Goal: Task Accomplishment & Management: Manage account settings

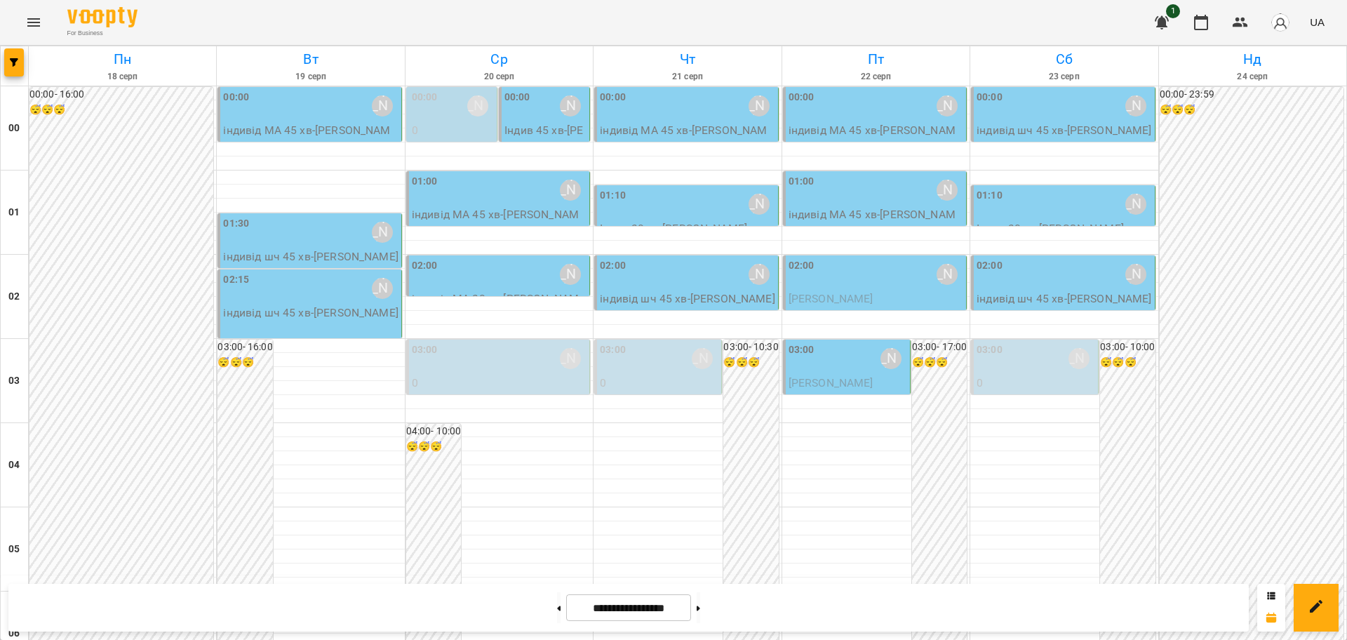
scroll to position [1530, 0]
click at [32, 15] on icon "Menu" at bounding box center [33, 22] width 17 height 17
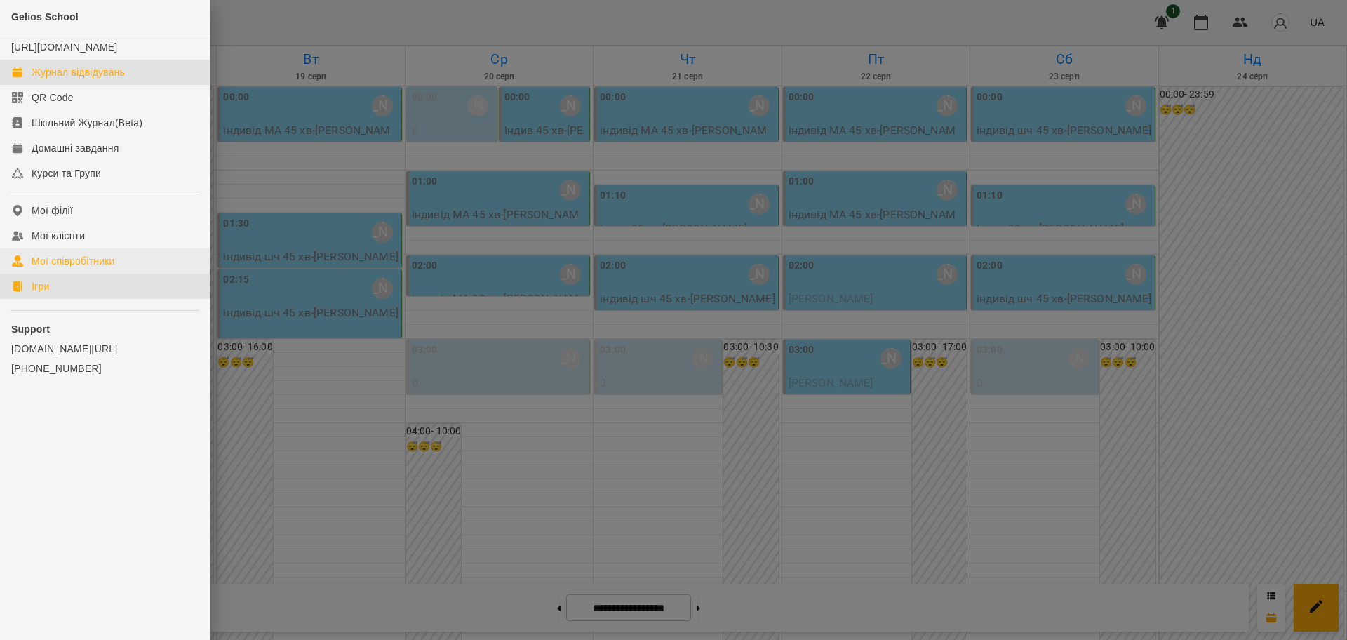
drag, startPoint x: 23, startPoint y: 298, endPoint x: 168, endPoint y: 271, distance: 147.6
click at [23, 298] on link "Ігри" at bounding box center [105, 286] width 210 height 25
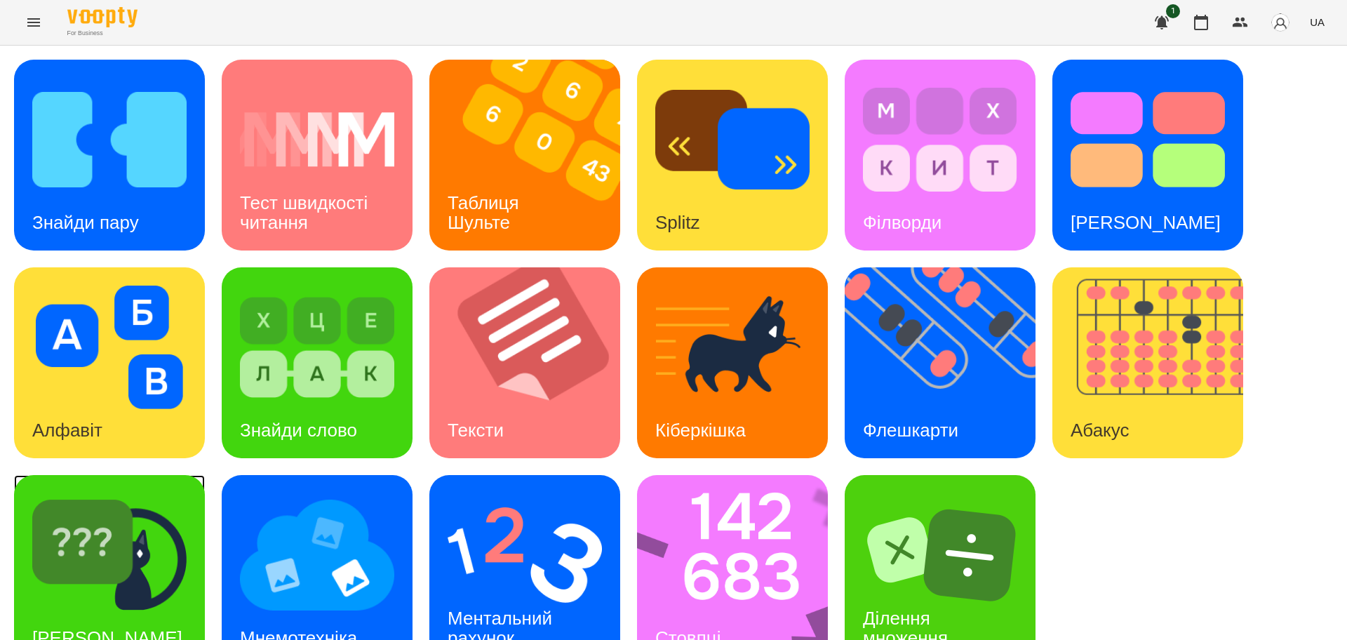
click at [157, 589] on img at bounding box center [109, 554] width 154 height 123
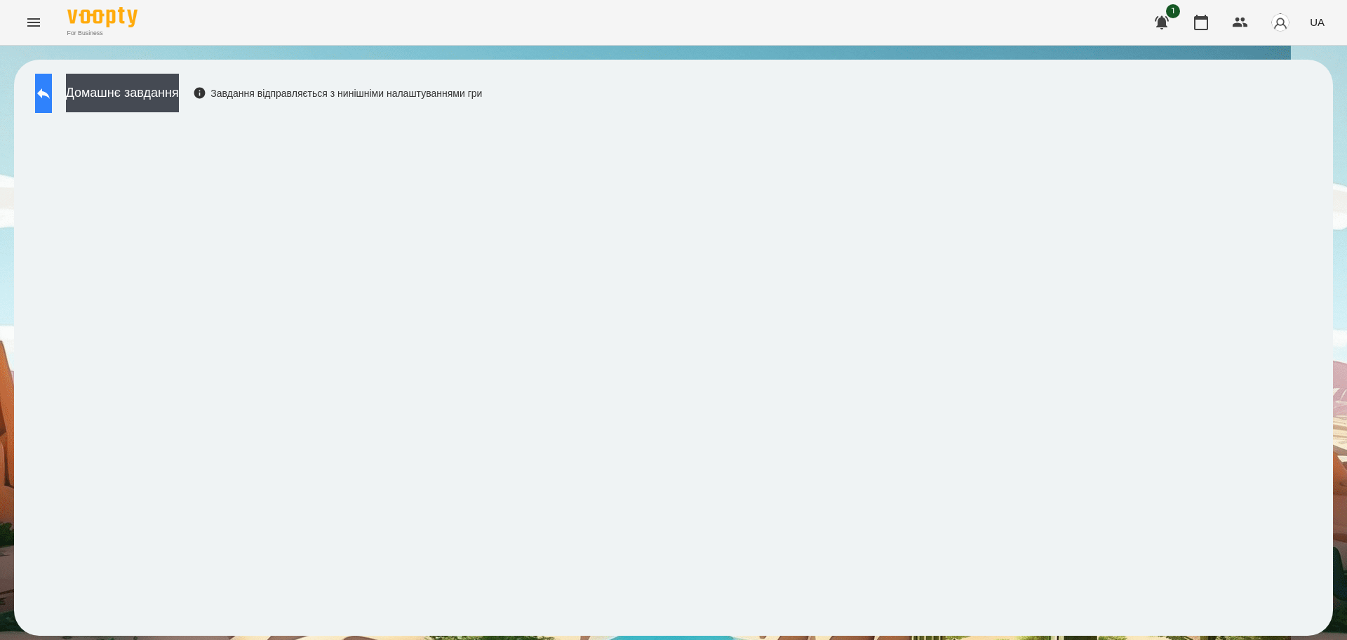
click at [47, 95] on button at bounding box center [43, 93] width 17 height 39
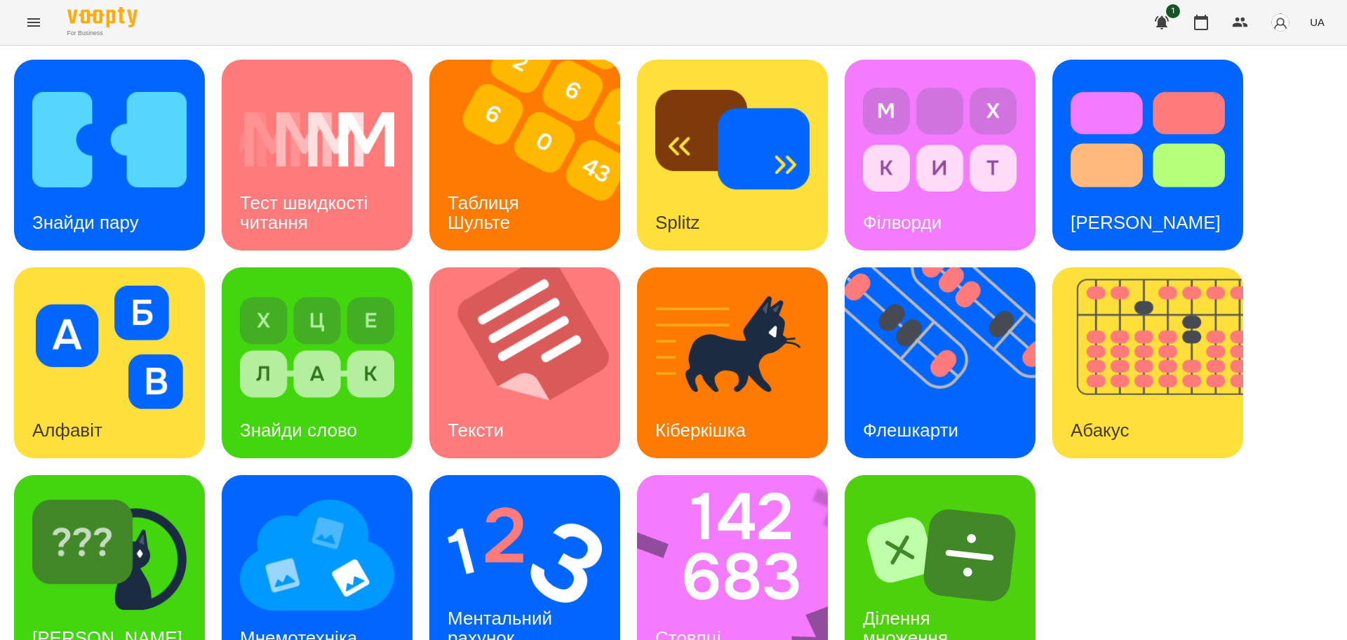
scroll to position [40, 0]
click at [490, 530] on img at bounding box center [525, 554] width 154 height 123
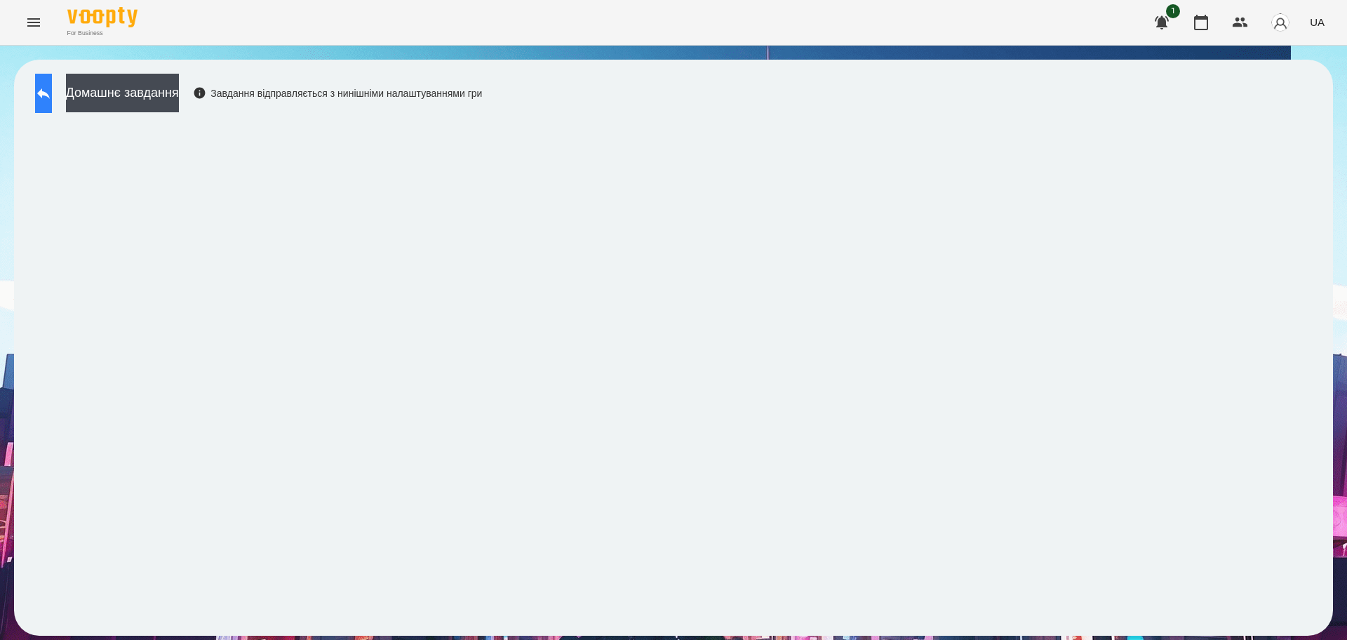
click at [52, 97] on icon at bounding box center [43, 93] width 17 height 17
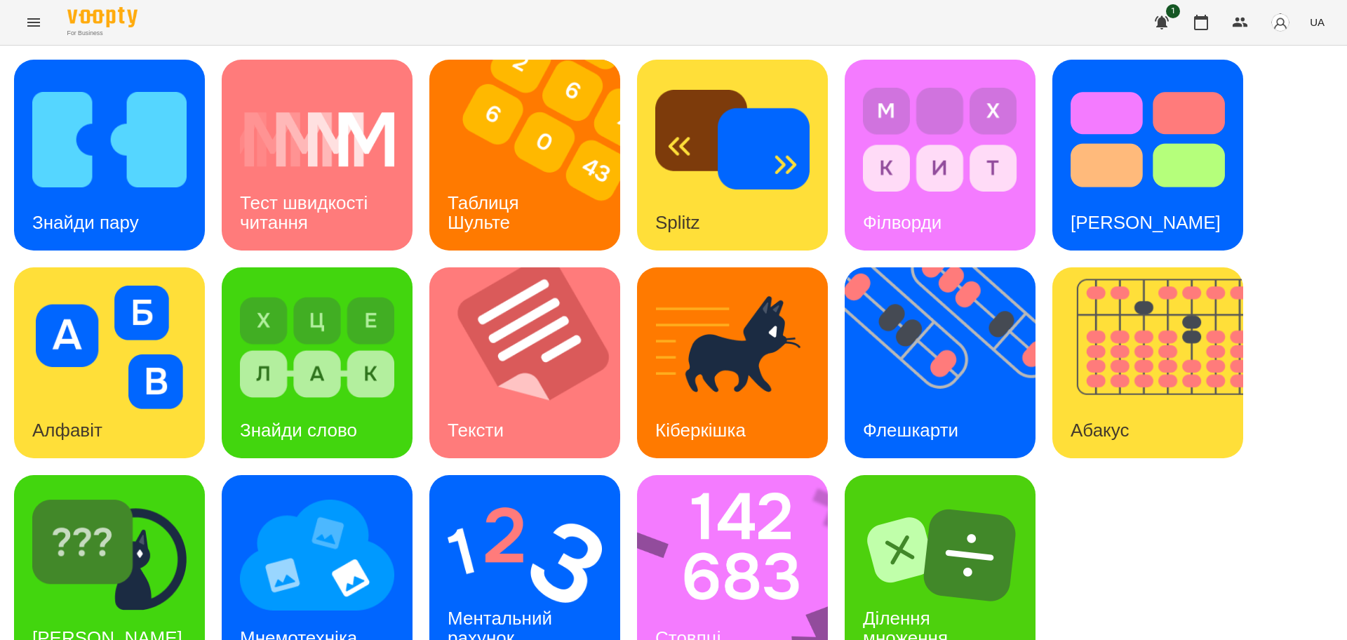
click at [1129, 537] on div "Знайди пару Тест швидкості читання Таблиця [PERSON_NAME] Splitz Філворди Тест С…" at bounding box center [673, 363] width 1319 height 606
click at [934, 389] on img at bounding box center [949, 362] width 208 height 191
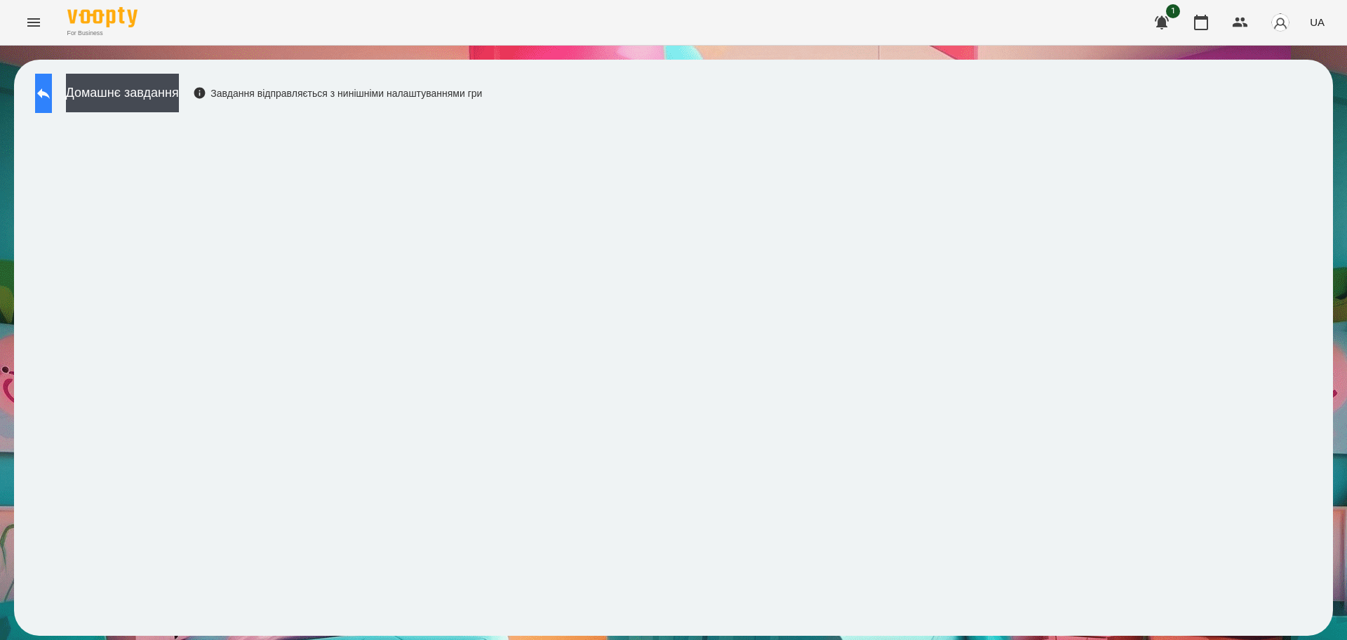
click at [50, 93] on icon at bounding box center [43, 93] width 13 height 11
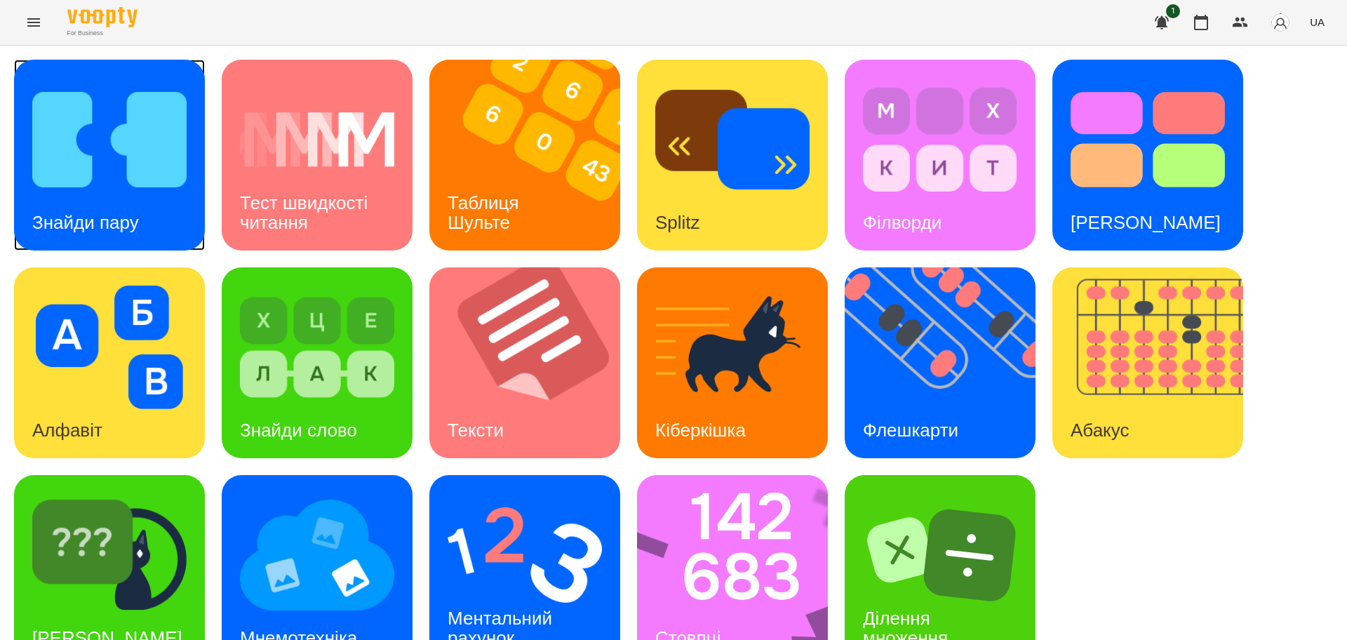
click at [112, 170] on img at bounding box center [109, 139] width 154 height 123
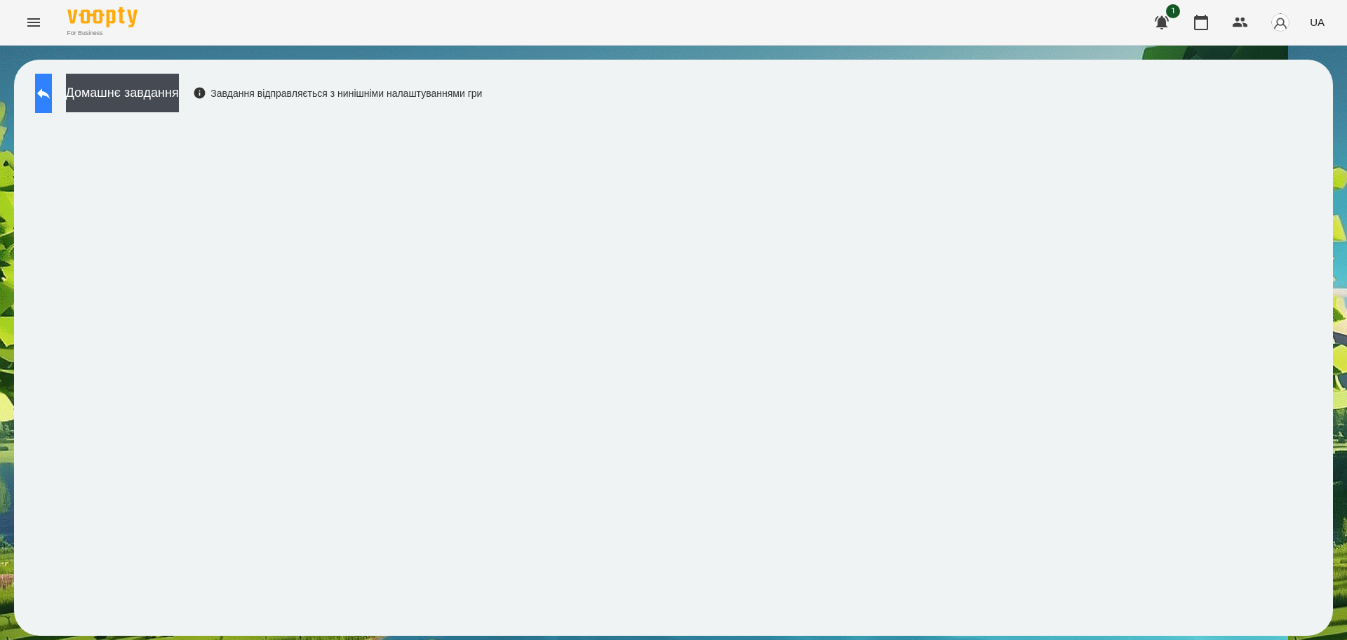
click at [52, 83] on button at bounding box center [43, 93] width 17 height 39
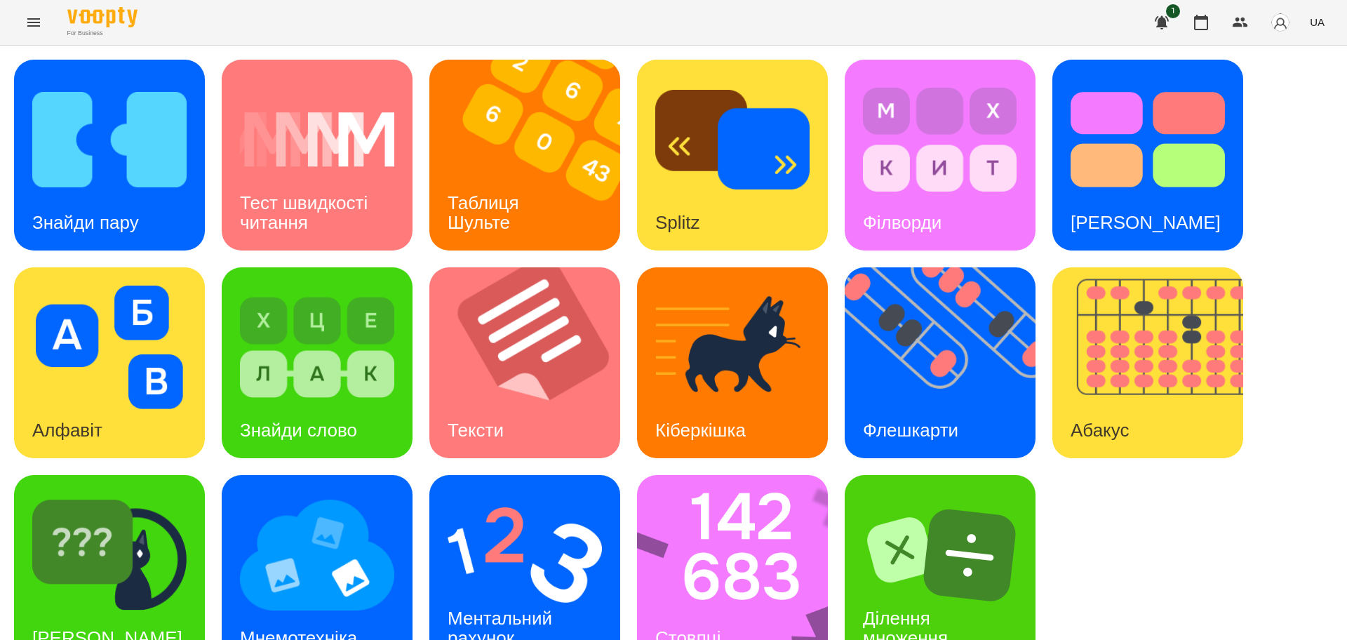
scroll to position [40, 0]
click at [711, 546] on img at bounding box center [741, 570] width 209 height 191
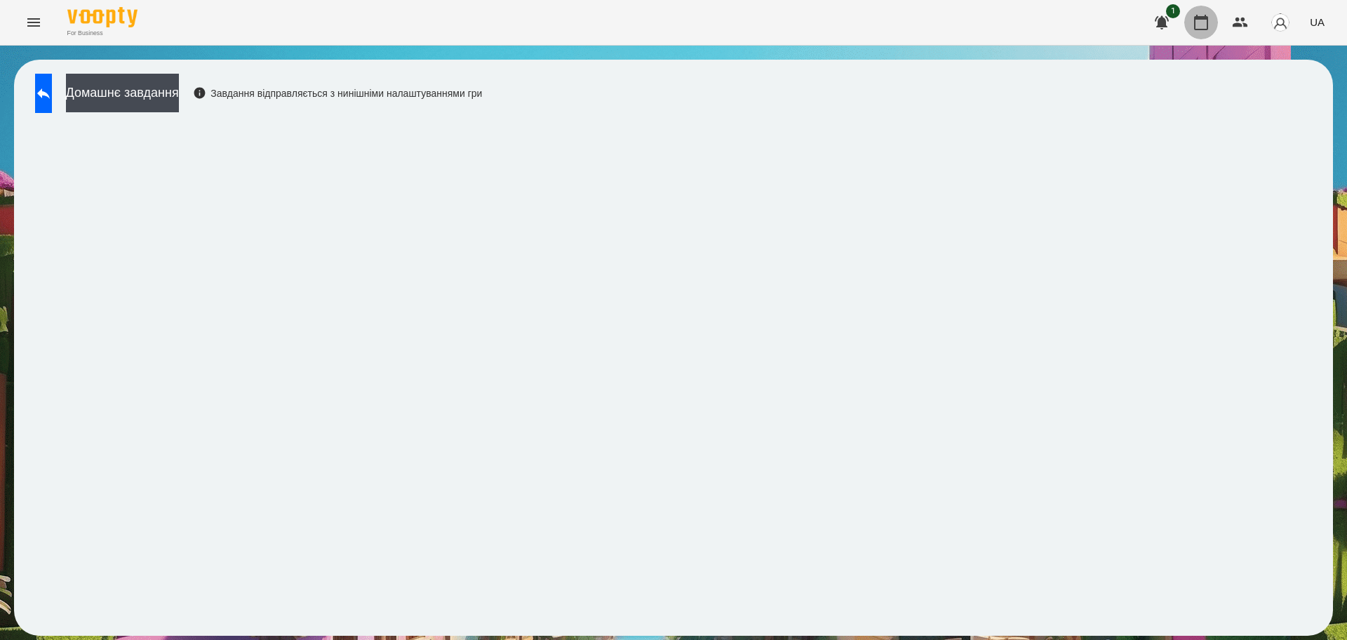
click at [1204, 18] on icon "button" at bounding box center [1201, 22] width 14 height 15
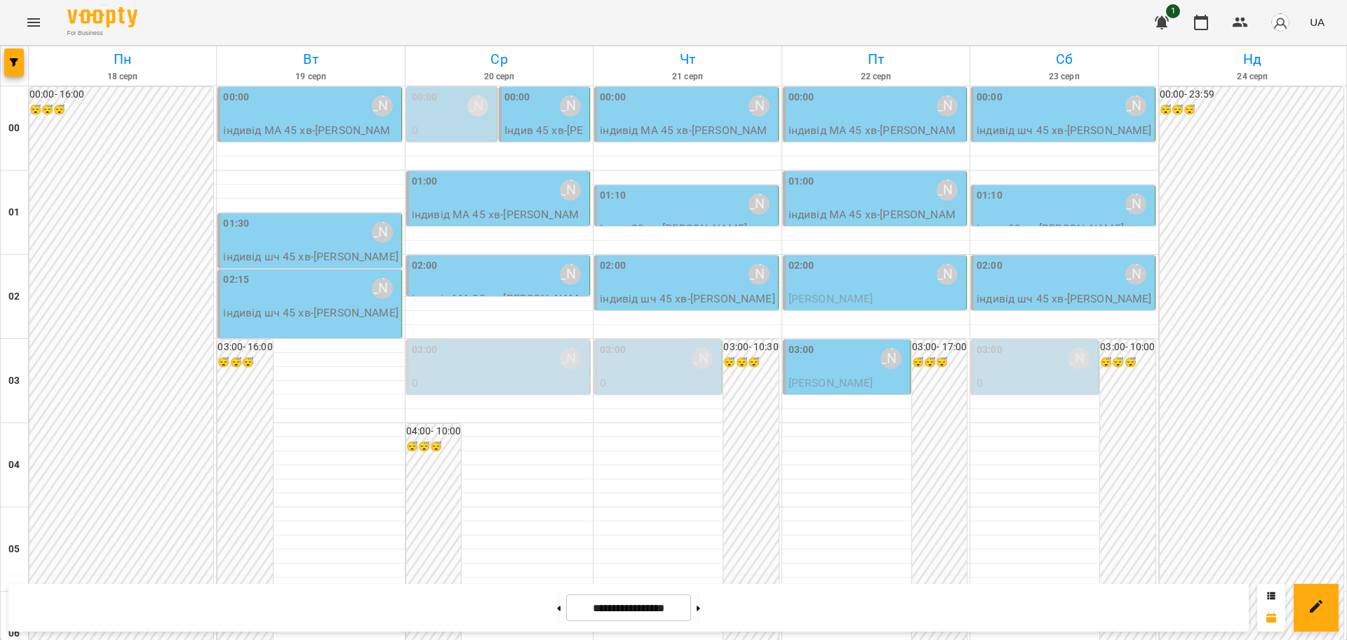
scroll to position [1530, 0]
click at [557, 612] on button at bounding box center [559, 607] width 4 height 31
type input "**********"
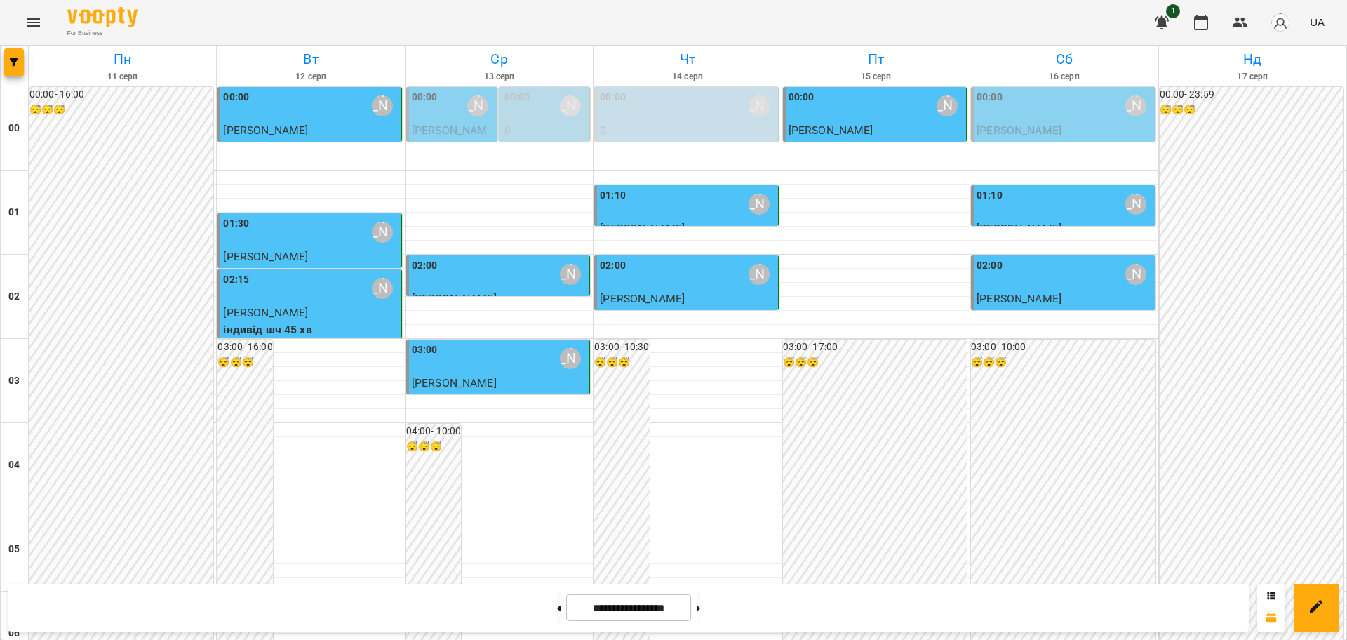
scroll to position [653, 0]
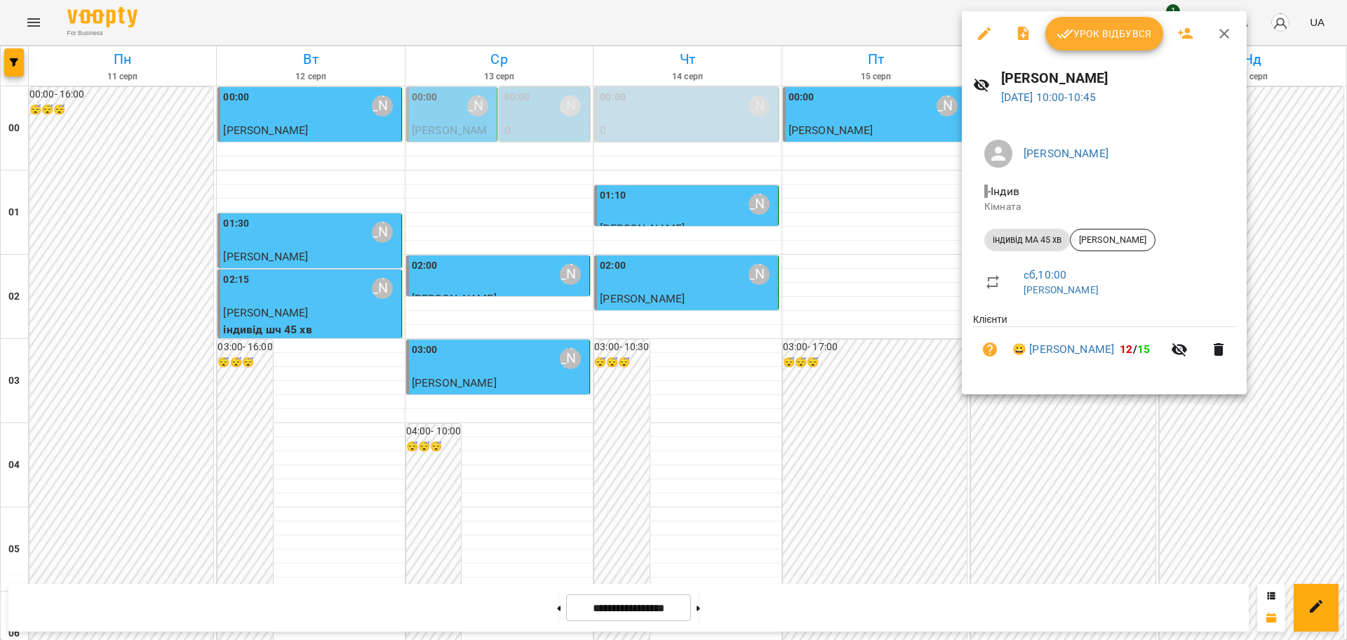
click at [1103, 42] on button "Урок відбувся" at bounding box center [1104, 34] width 118 height 34
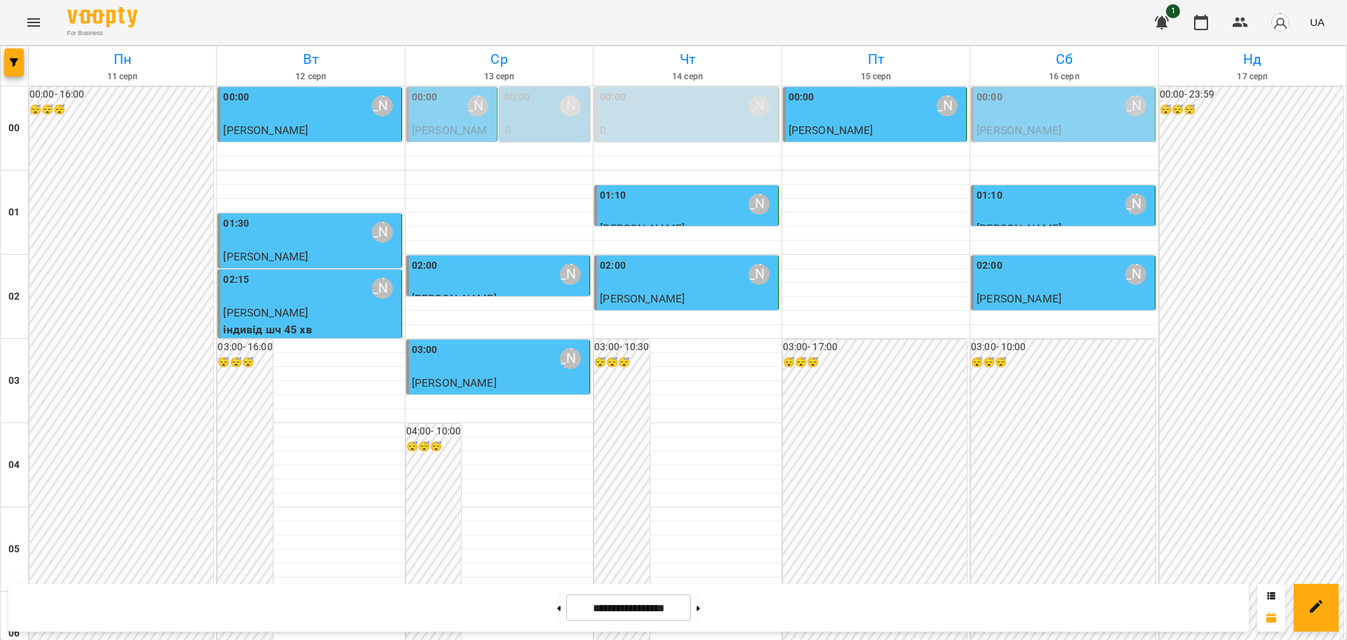
scroll to position [614, 0]
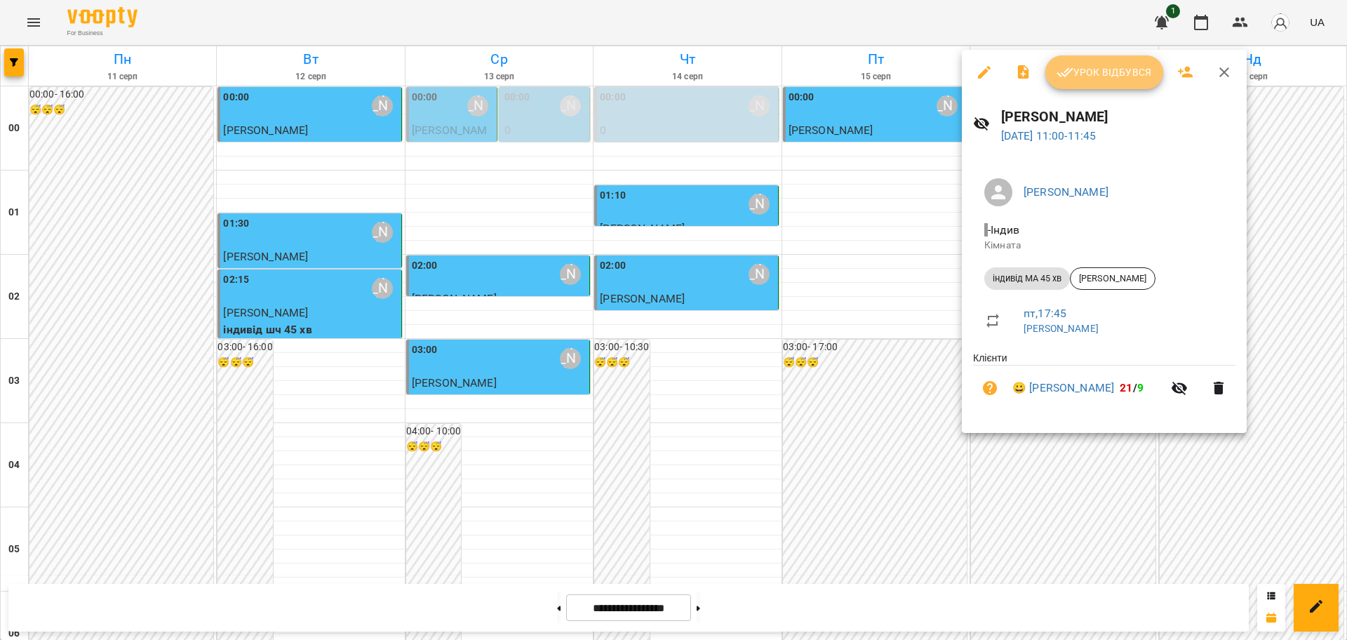
click at [1108, 71] on span "Урок відбувся" at bounding box center [1103, 72] width 95 height 17
